Goal: Information Seeking & Learning: Check status

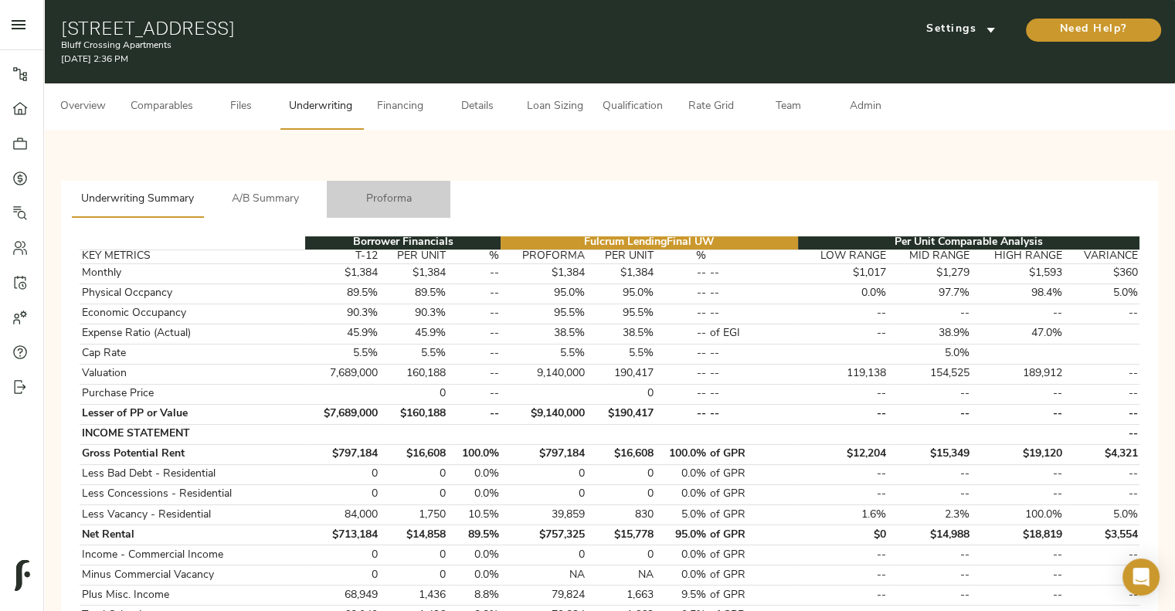
click at [396, 192] on span "Proforma" at bounding box center [388, 199] width 105 height 19
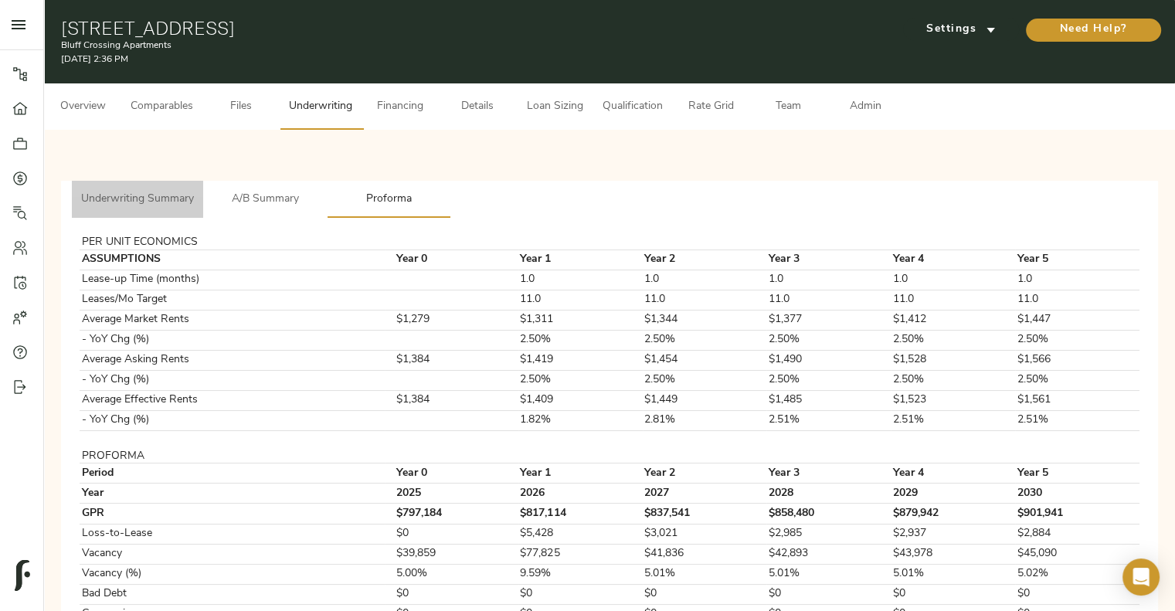
click at [194, 203] on span "Underwriting Summary" at bounding box center [137, 199] width 113 height 19
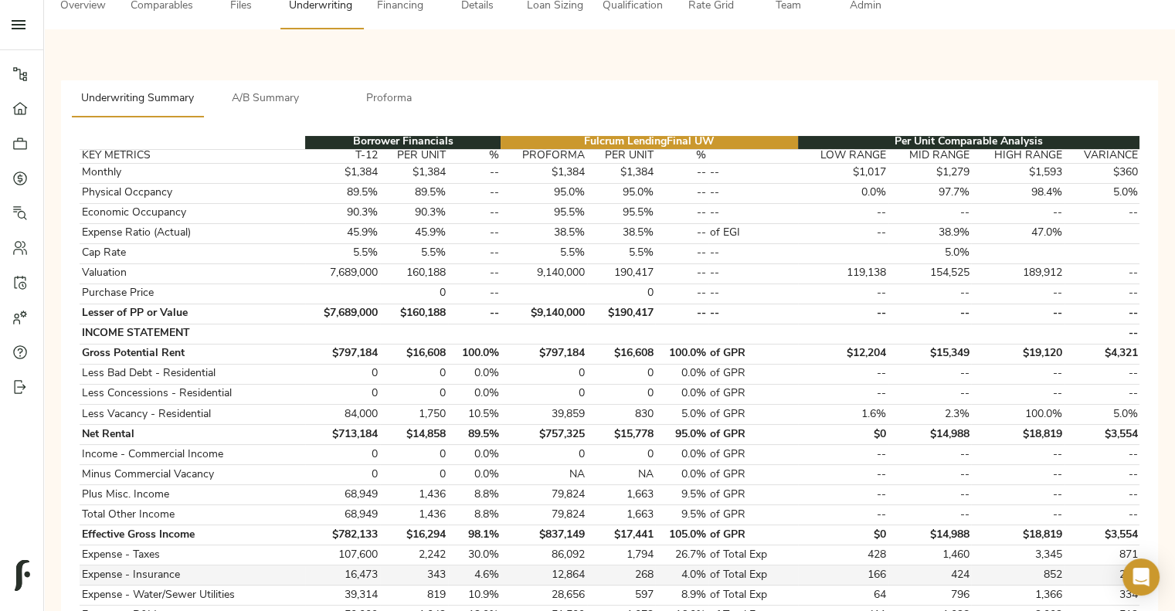
scroll to position [96, 0]
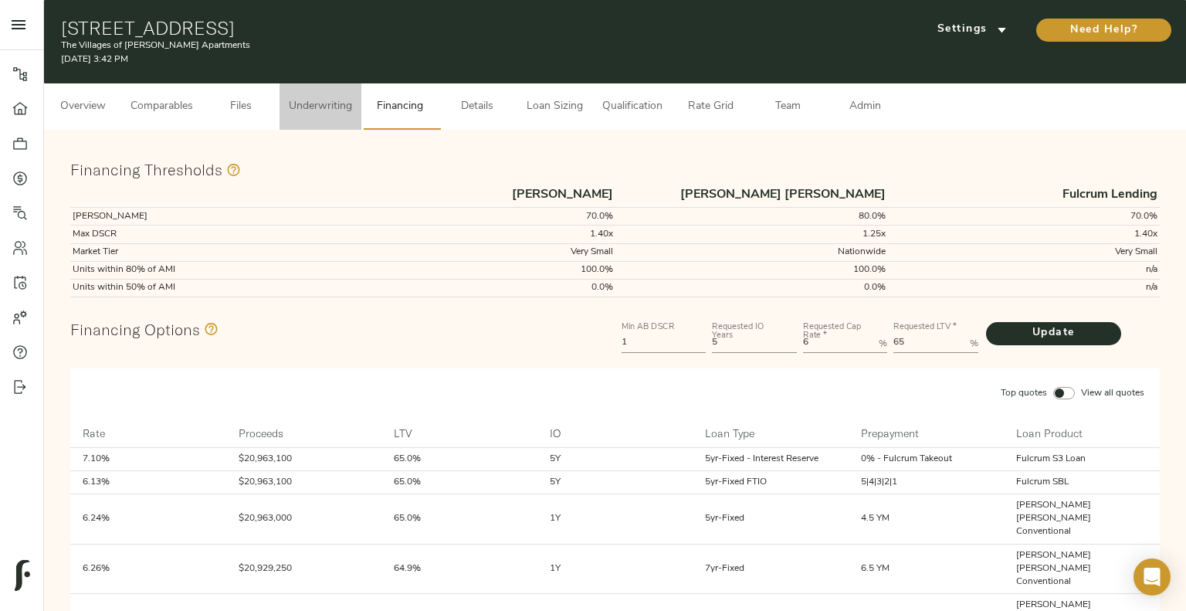
click at [315, 89] on button "Underwriting" at bounding box center [321, 106] width 82 height 46
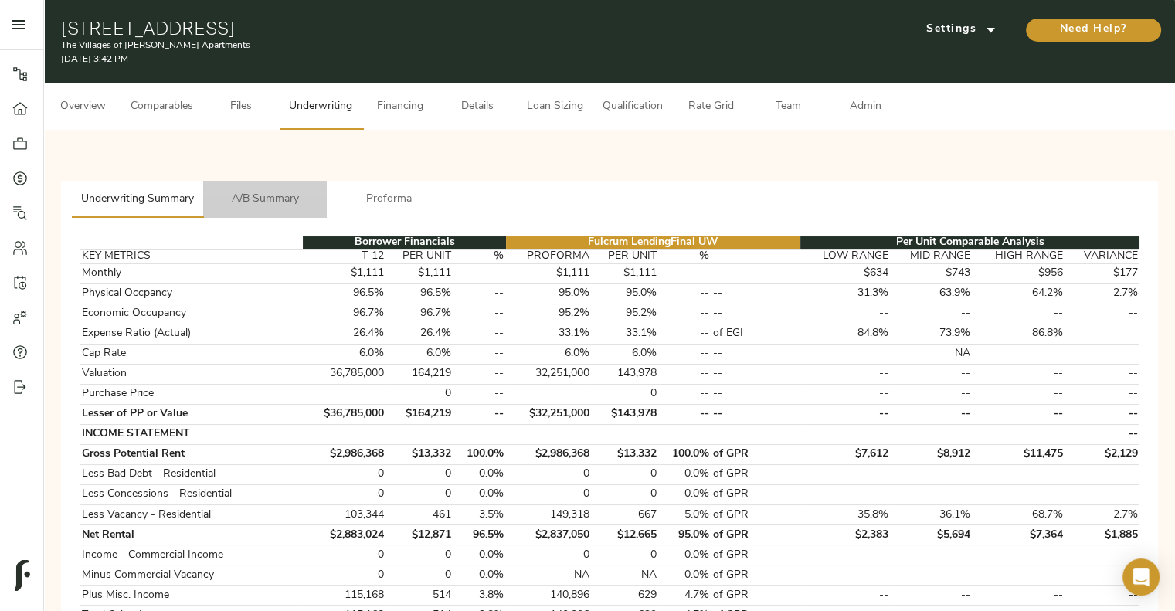
click at [289, 165] on span "A/B Summary" at bounding box center [264, 199] width 105 height 19
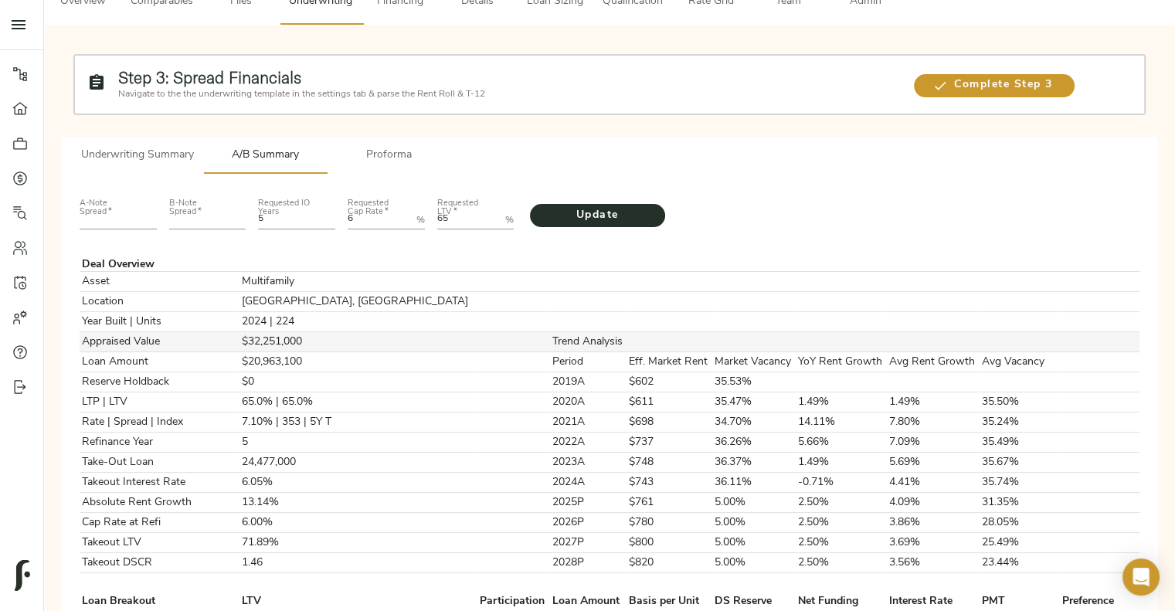
scroll to position [100, 0]
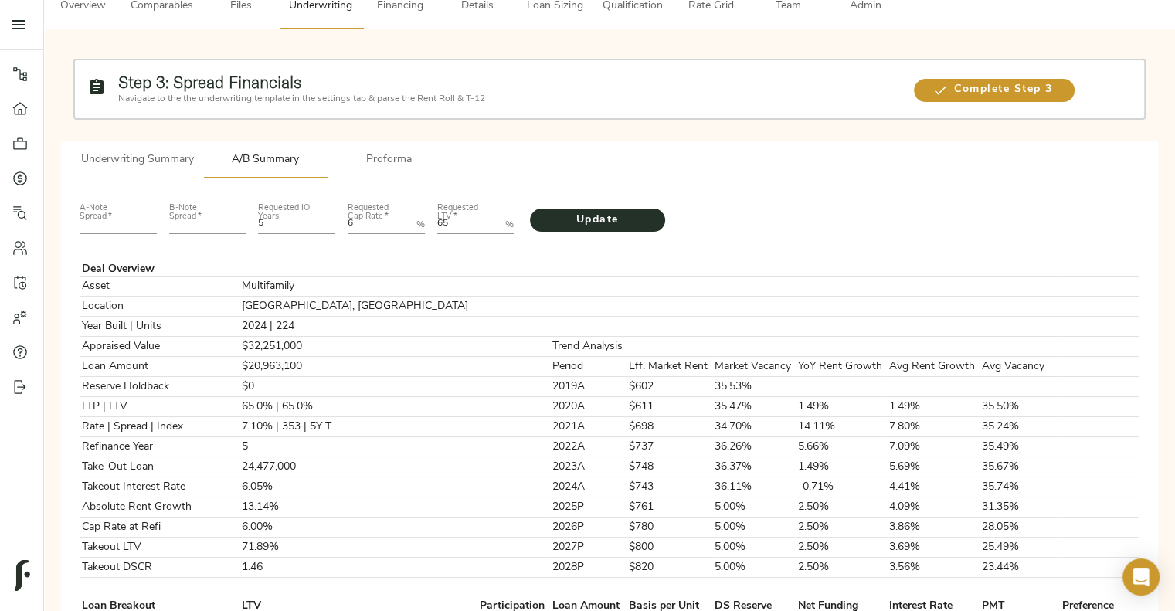
click at [131, 153] on span "Underwriting Summary" at bounding box center [137, 160] width 113 height 19
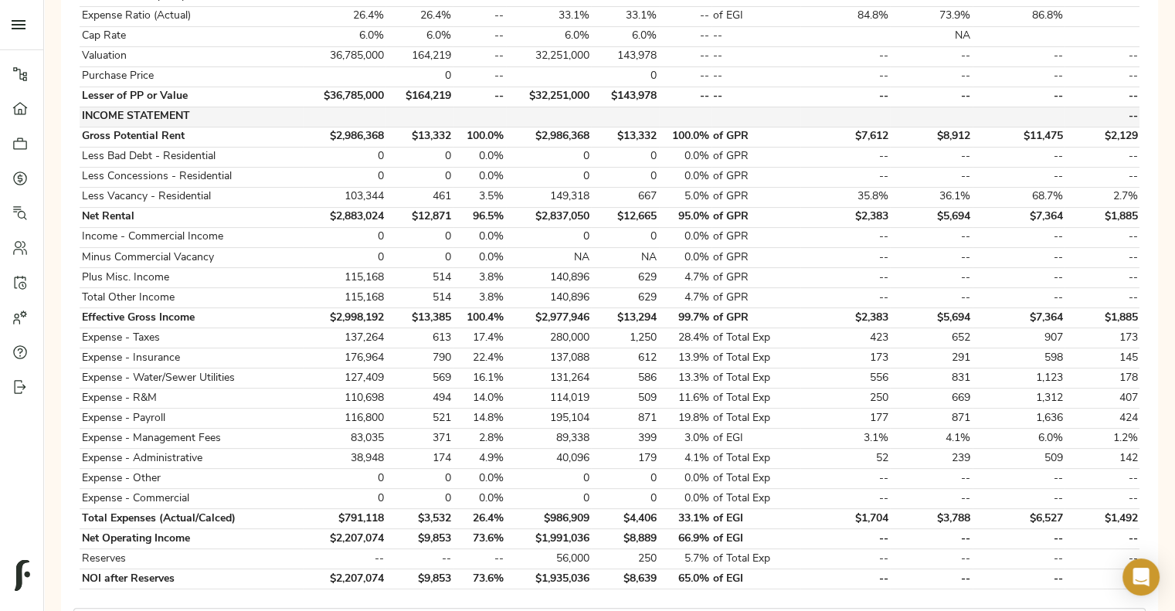
scroll to position [379, 0]
